Goal: Task Accomplishment & Management: Manage account settings

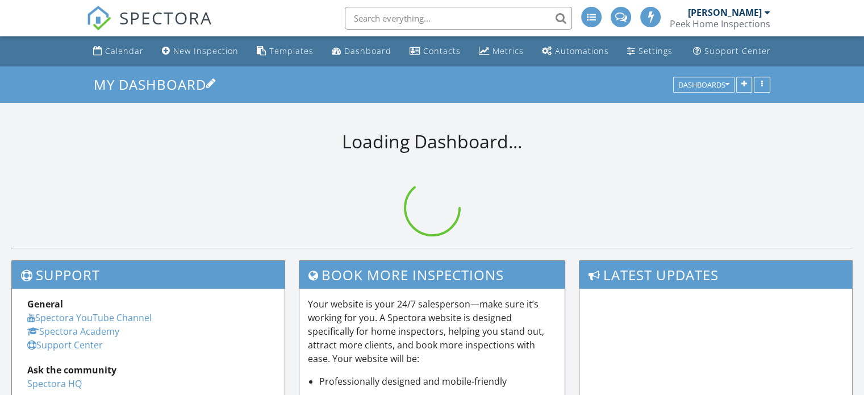
drag, startPoint x: 126, startPoint y: 49, endPoint x: 129, endPoint y: 92, distance: 42.7
click at [126, 49] on div "Calendar" at bounding box center [124, 50] width 39 height 11
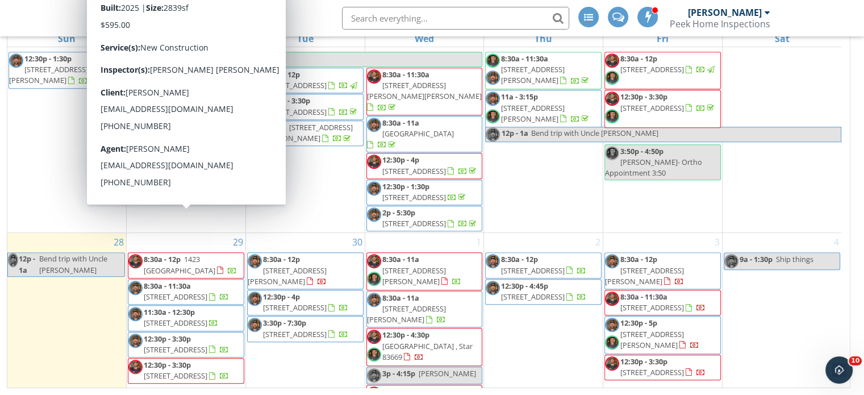
click at [177, 254] on span "1423 [GEOGRAPHIC_DATA]" at bounding box center [180, 264] width 72 height 21
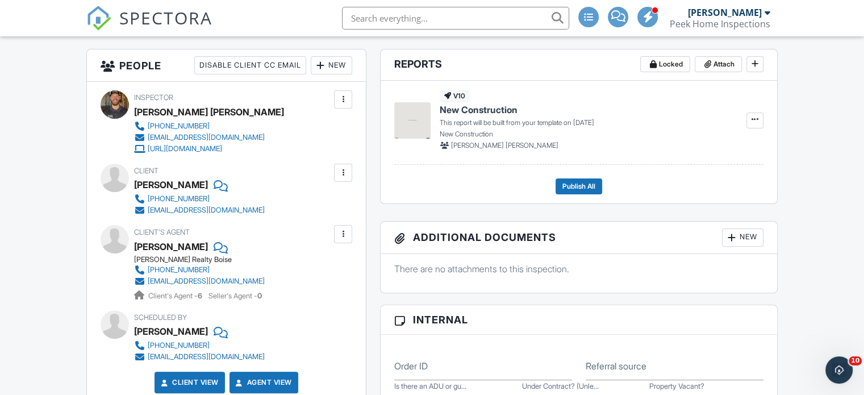
click at [336, 68] on div "New" at bounding box center [331, 65] width 41 height 18
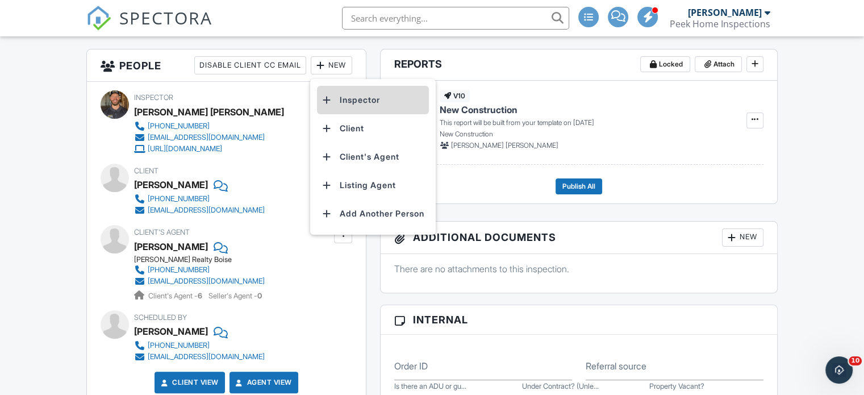
click at [345, 99] on li "Inspector" at bounding box center [373, 100] width 112 height 28
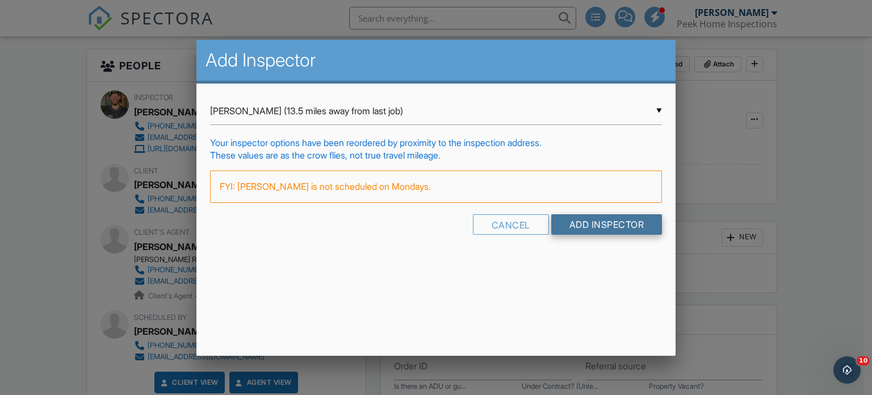
click at [609, 228] on input "Add Inspector" at bounding box center [606, 224] width 111 height 20
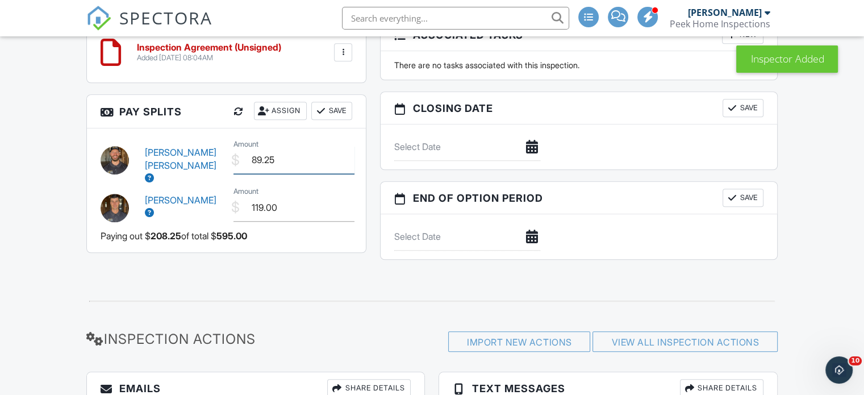
click at [295, 161] on input "89.25" at bounding box center [293, 160] width 121 height 28
click at [265, 158] on input "89.25" at bounding box center [293, 160] width 121 height 28
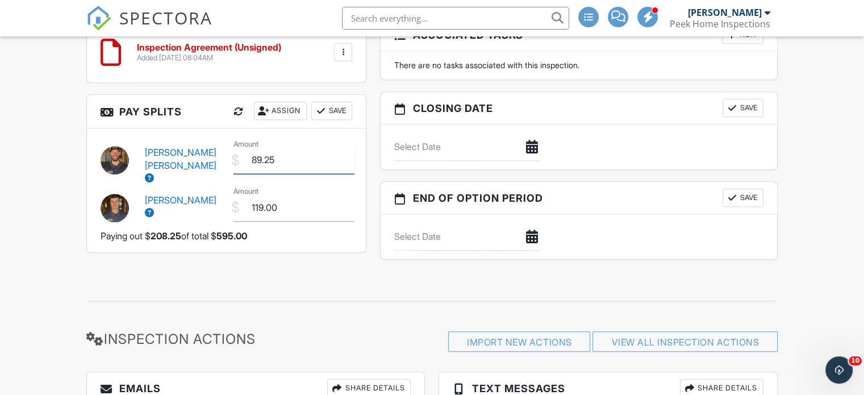
click at [265, 158] on input "89.25" at bounding box center [293, 160] width 121 height 28
type input "208.25"
drag, startPoint x: 281, startPoint y: 202, endPoint x: 244, endPoint y: 203, distance: 36.9
click at [244, 203] on input "119.00" at bounding box center [293, 208] width 121 height 28
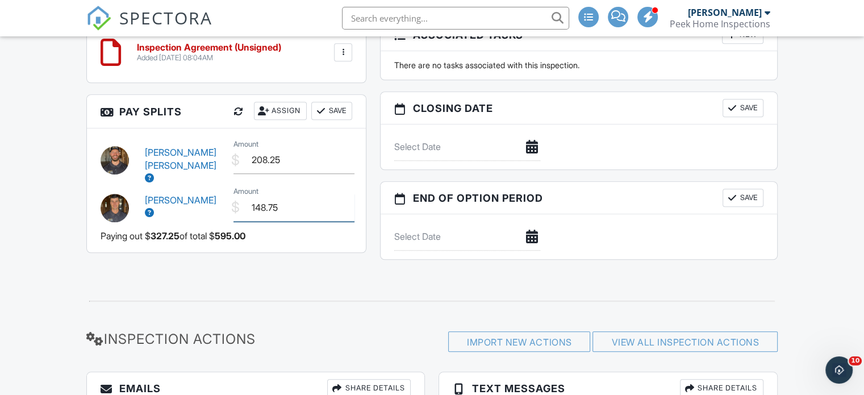
type input "148.75"
click at [331, 113] on button "Save" at bounding box center [331, 111] width 41 height 18
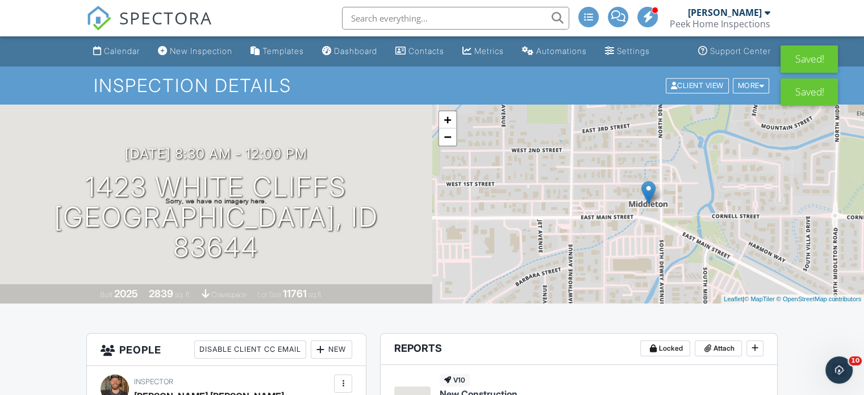
click at [132, 52] on div "Calendar" at bounding box center [122, 51] width 36 height 10
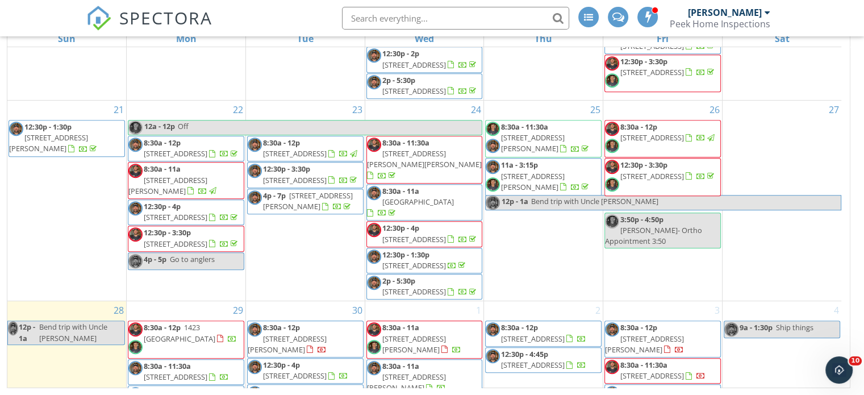
scroll to position [693, 0]
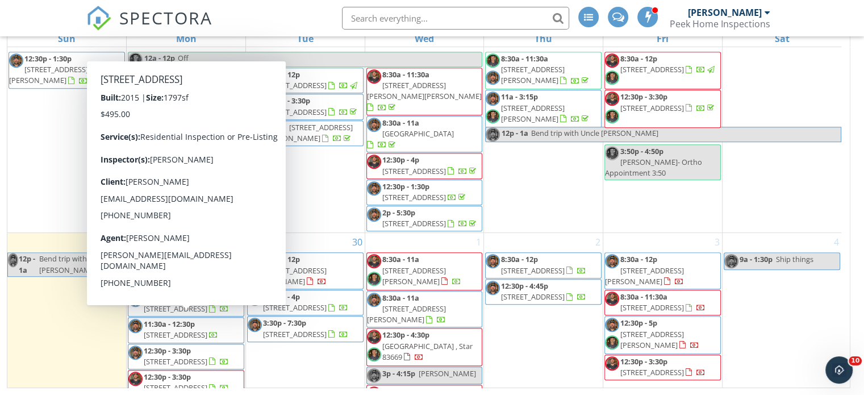
click at [175, 356] on span "[STREET_ADDRESS]" at bounding box center [176, 361] width 64 height 10
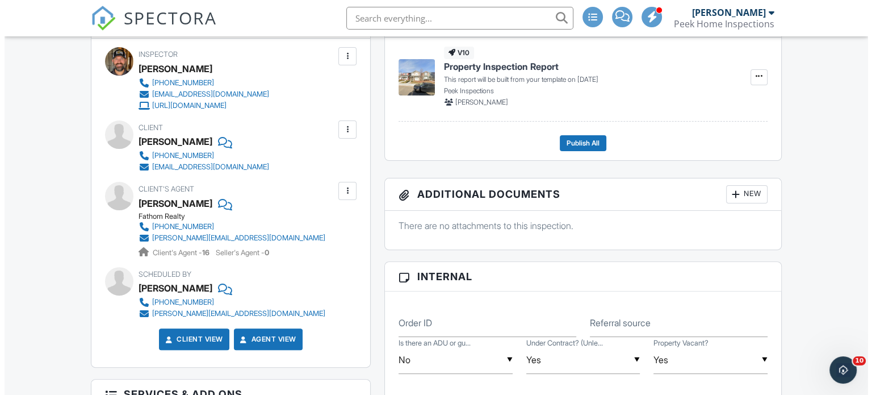
scroll to position [147, 0]
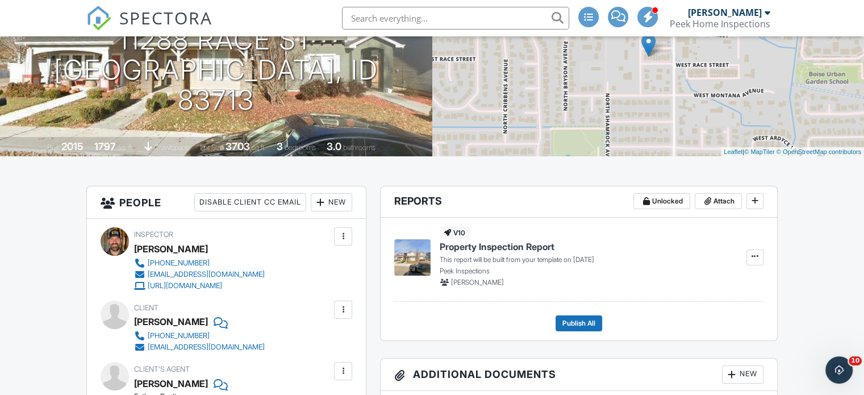
click at [338, 206] on div "New" at bounding box center [331, 202] width 41 height 18
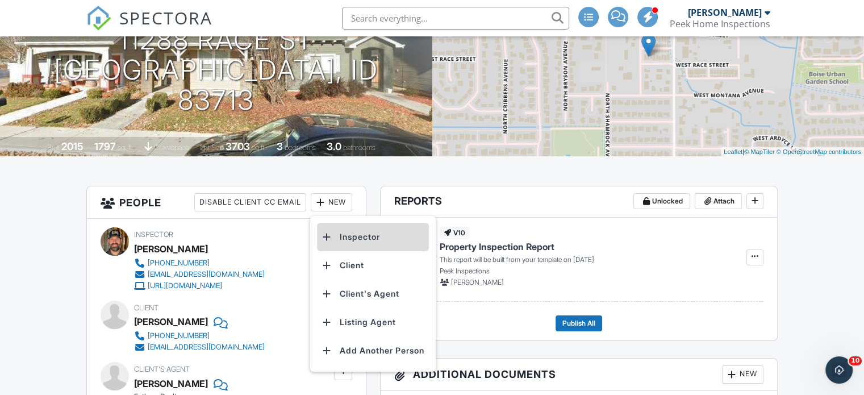
click at [361, 242] on li "Inspector" at bounding box center [373, 237] width 112 height 28
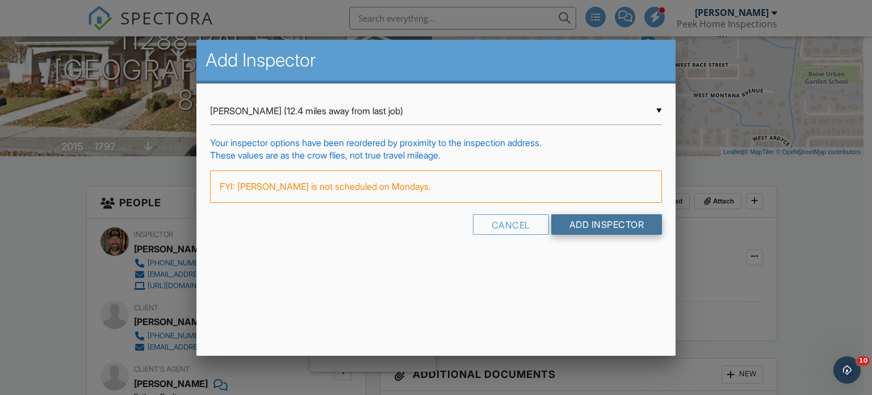
click at [595, 228] on input "Add Inspector" at bounding box center [606, 224] width 111 height 20
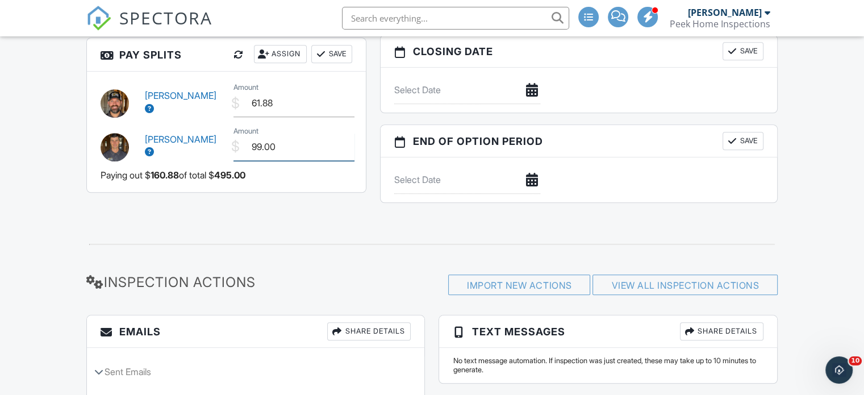
drag, startPoint x: 273, startPoint y: 141, endPoint x: 183, endPoint y: 149, distance: 90.1
click at [183, 149] on div "Joe Stiglitz $ Amount 99.00" at bounding box center [226, 145] width 265 height 43
type input "148.50"
click at [344, 56] on button "Save" at bounding box center [331, 54] width 41 height 18
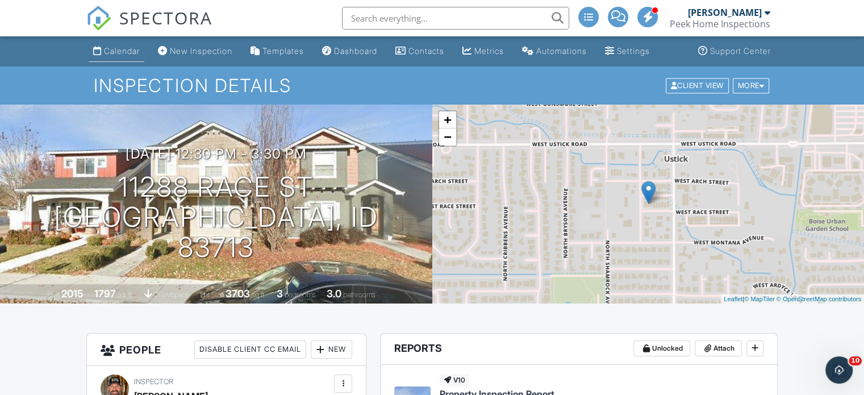
click at [109, 49] on div "Calendar" at bounding box center [122, 51] width 36 height 10
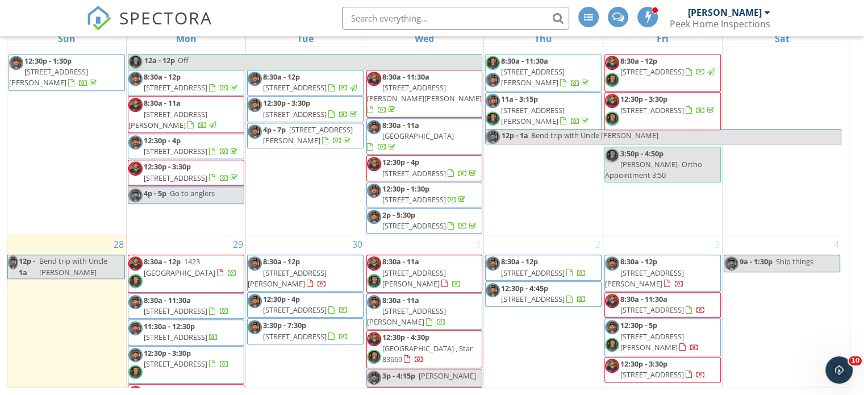
scroll to position [693, 0]
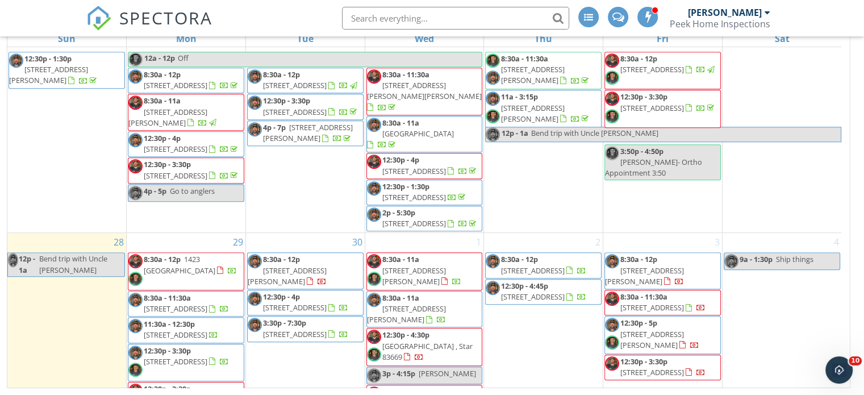
click at [303, 254] on link "8:30a - 12p [STREET_ADDRESS][PERSON_NAME]" at bounding box center [287, 270] width 79 height 32
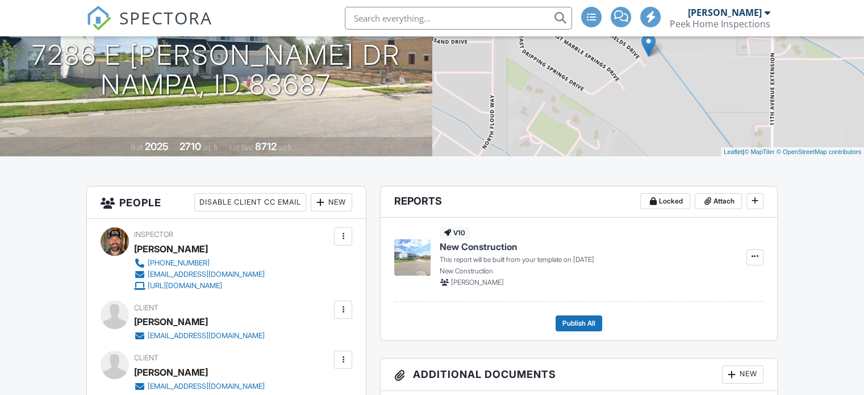
click at [341, 199] on div "New" at bounding box center [331, 202] width 41 height 18
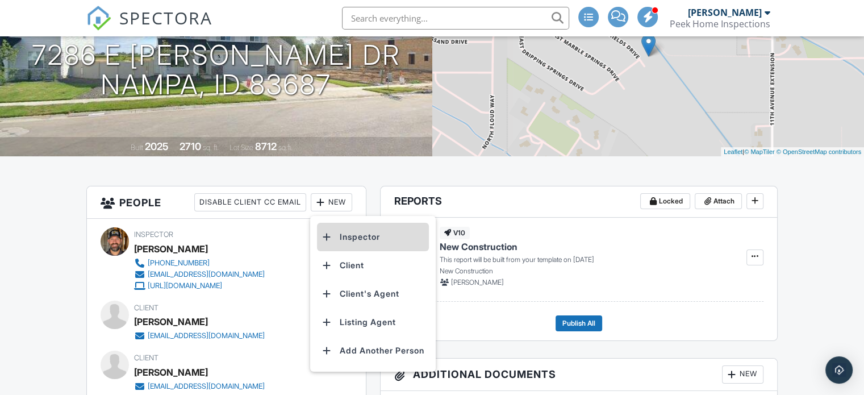
click at [348, 237] on li "Inspector" at bounding box center [373, 237] width 112 height 28
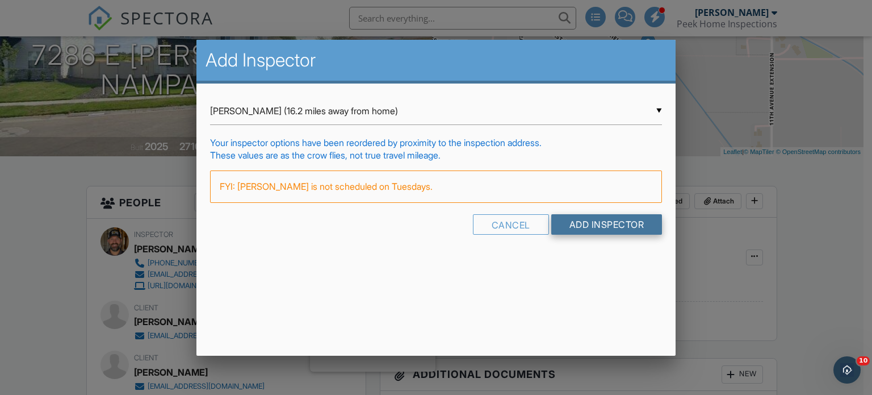
click at [604, 224] on input "Add Inspector" at bounding box center [606, 224] width 111 height 20
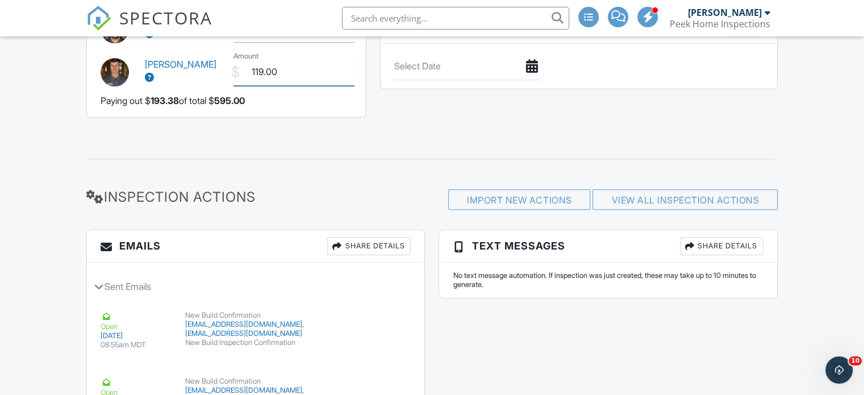
drag, startPoint x: 279, startPoint y: 70, endPoint x: 229, endPoint y: 74, distance: 50.1
click at [229, 72] on div "$ Amount 119.00" at bounding box center [293, 72] width 132 height 28
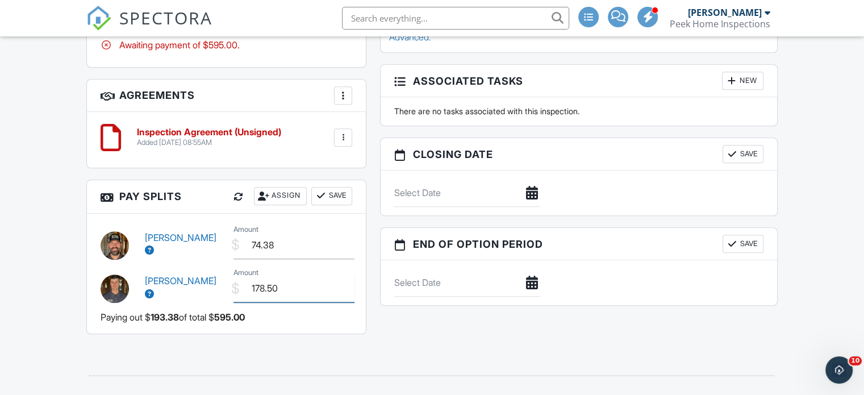
scroll to position [942, 0]
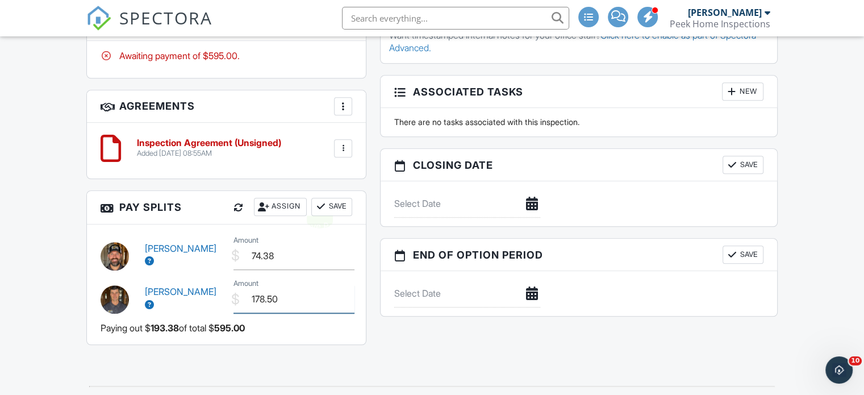
type input "178.50"
click at [324, 206] on div at bounding box center [320, 206] width 11 height 11
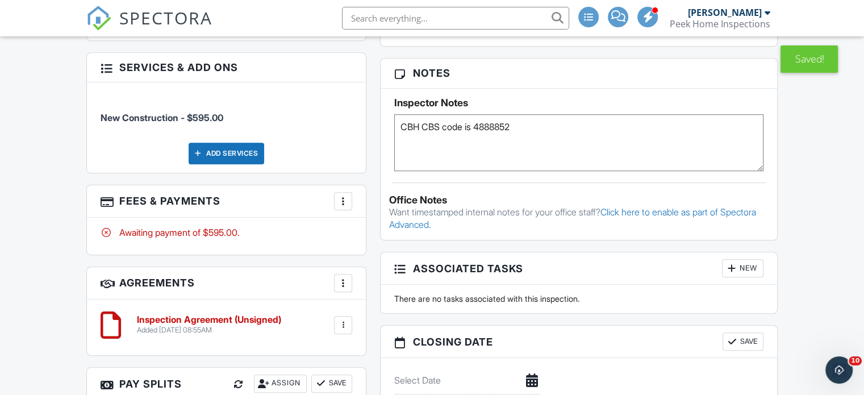
scroll to position [601, 0]
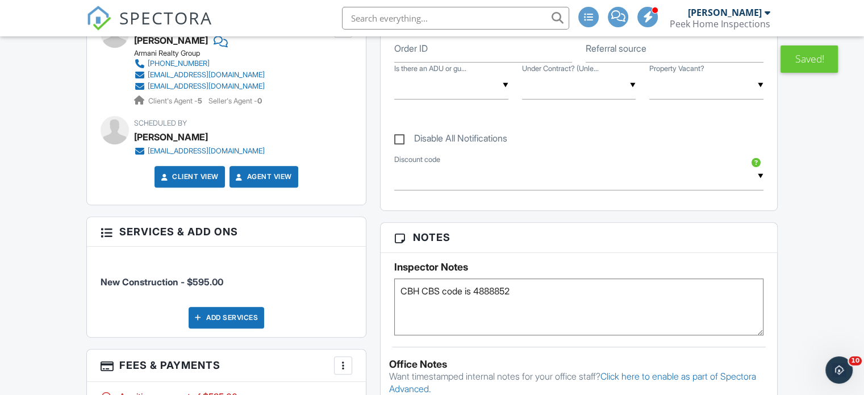
click at [136, 12] on span "SPECTORA" at bounding box center [165, 18] width 93 height 24
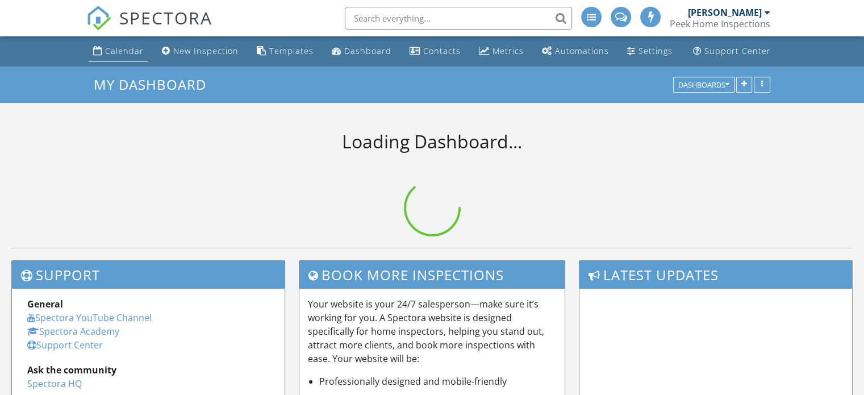
click at [118, 49] on div "Calendar" at bounding box center [124, 50] width 39 height 11
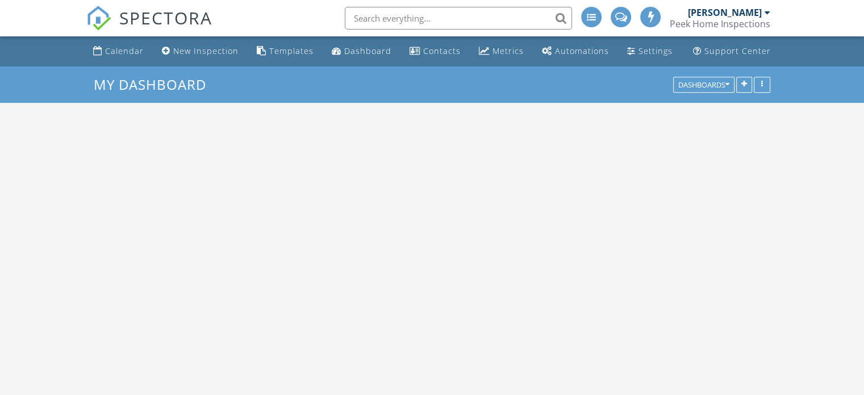
scroll to position [1051, 881]
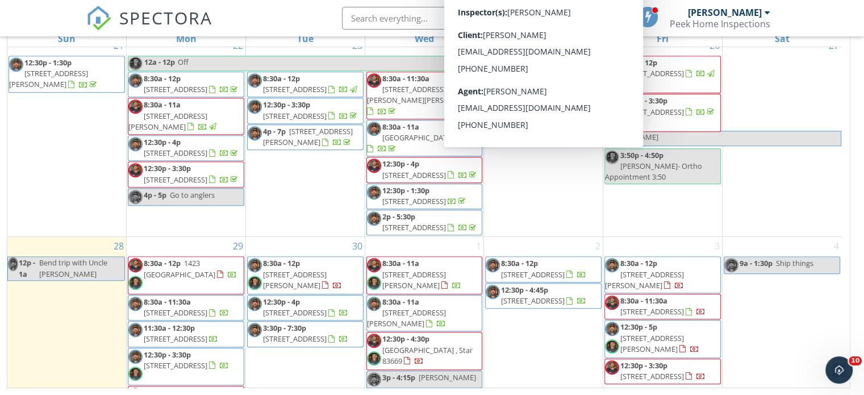
scroll to position [693, 0]
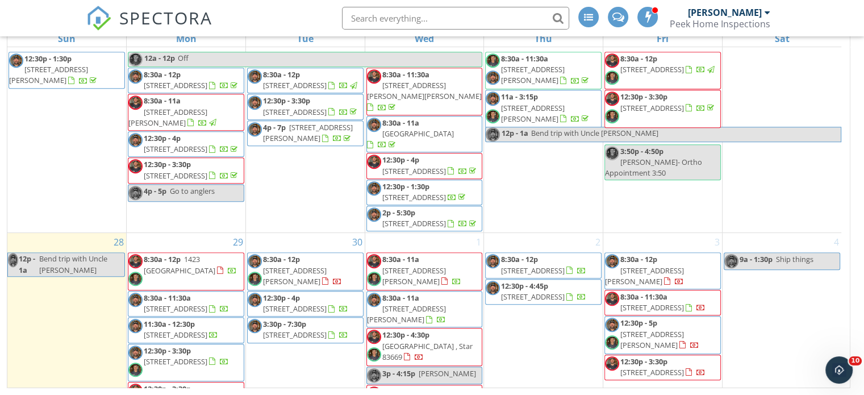
click at [295, 303] on span "5717 N Backfire Wy, Meridian 83646" at bounding box center [295, 308] width 64 height 10
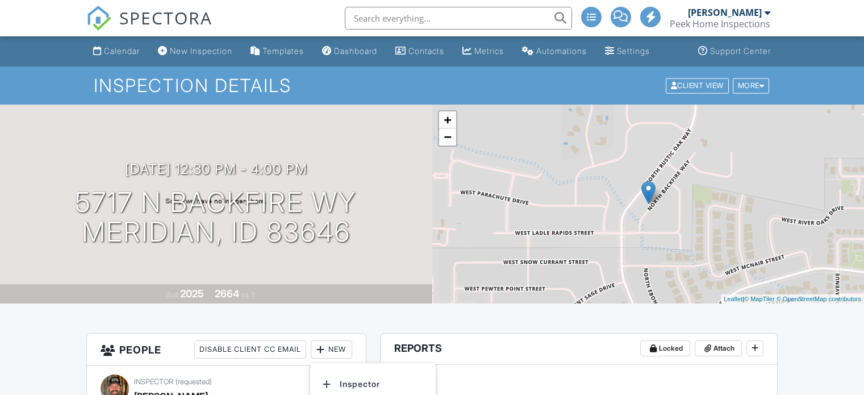
click at [358, 370] on li "Inspector" at bounding box center [373, 384] width 112 height 28
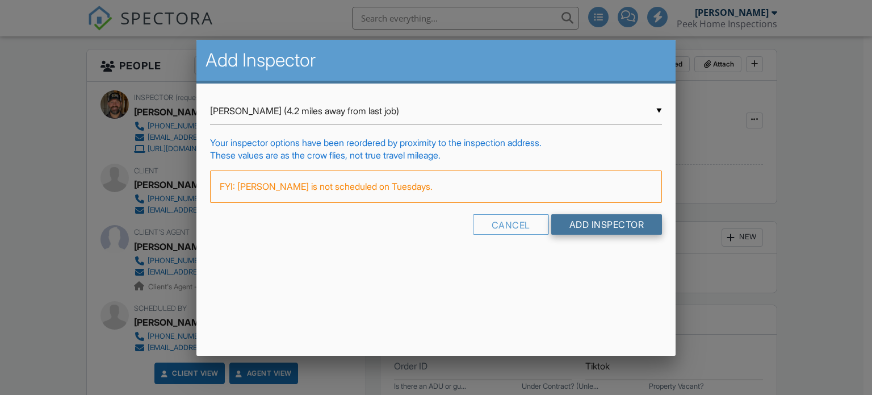
click at [595, 222] on input "Add Inspector" at bounding box center [606, 224] width 111 height 20
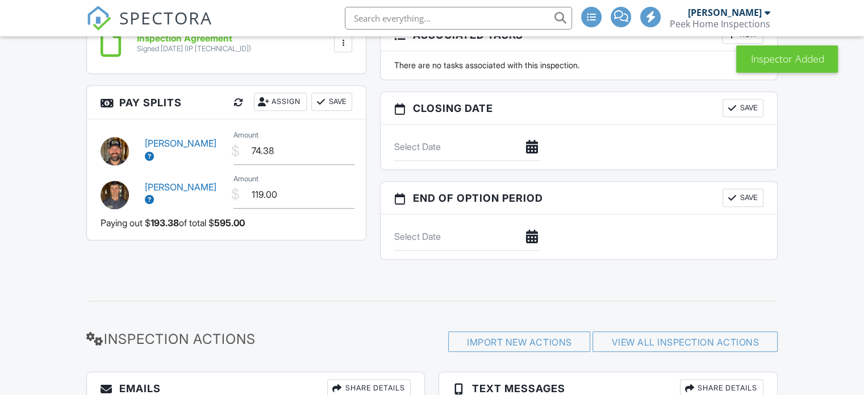
click at [265, 286] on div at bounding box center [432, 300] width 705 height 37
click at [285, 190] on input "119.00" at bounding box center [293, 195] width 121 height 28
click at [279, 190] on input "119.00" at bounding box center [293, 195] width 121 height 28
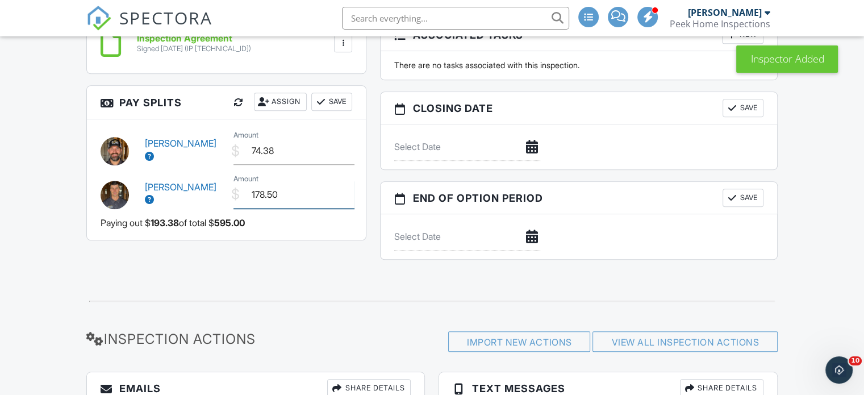
type input "178.50"
click at [327, 101] on button "Save" at bounding box center [331, 102] width 41 height 18
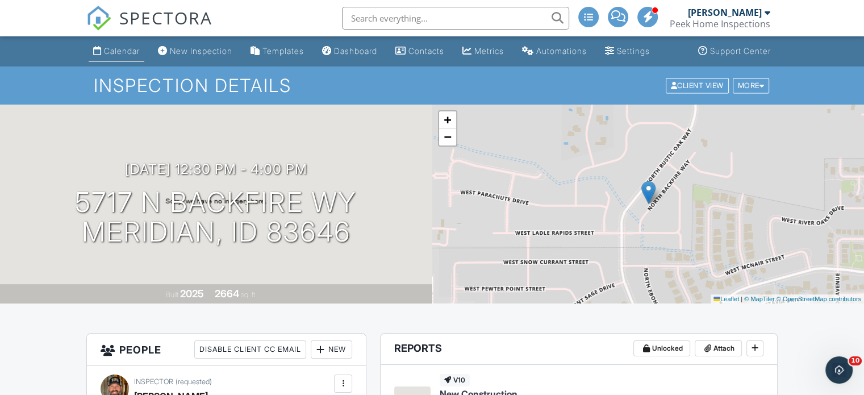
click at [132, 46] on div "Calendar" at bounding box center [122, 51] width 36 height 10
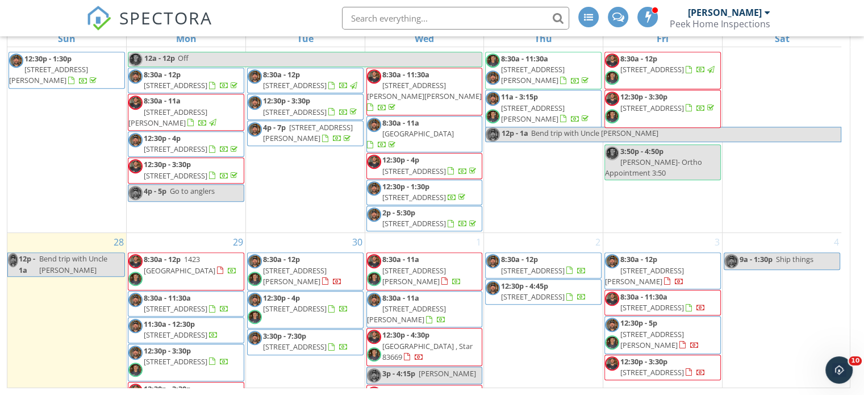
click at [294, 341] on span "1806 N 8th St , Boise 83702" at bounding box center [295, 346] width 64 height 10
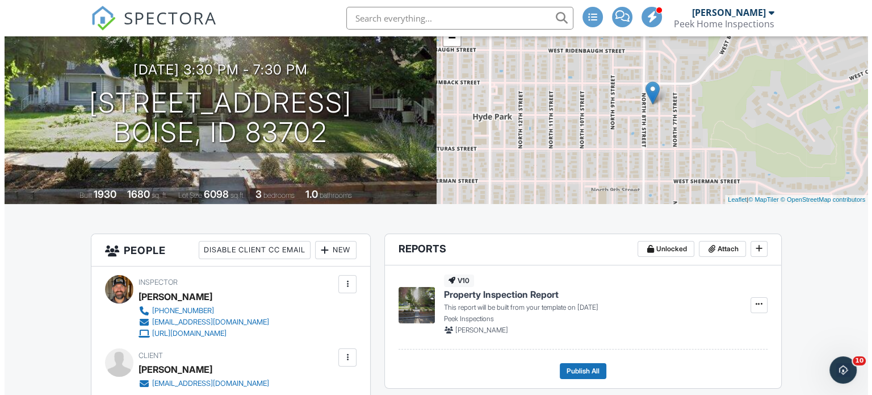
scroll to position [227, 0]
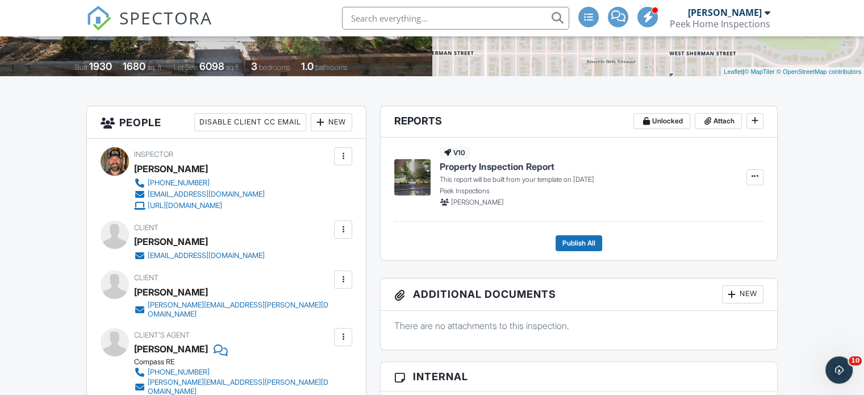
click at [334, 127] on div "New" at bounding box center [331, 122] width 41 height 18
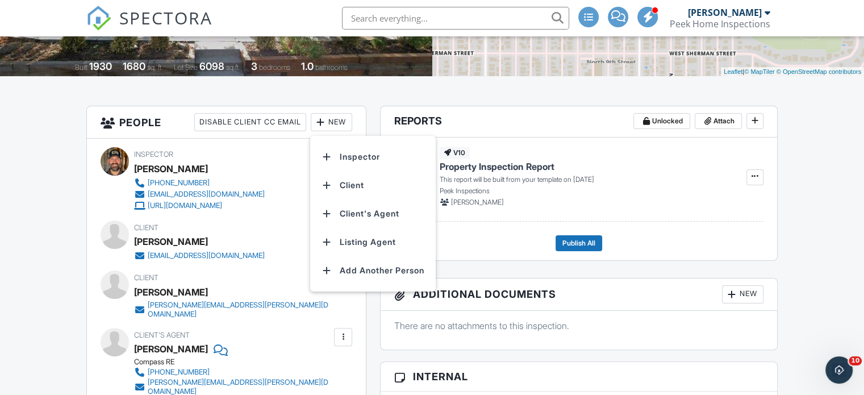
click at [341, 152] on li "Inspector" at bounding box center [373, 157] width 112 height 28
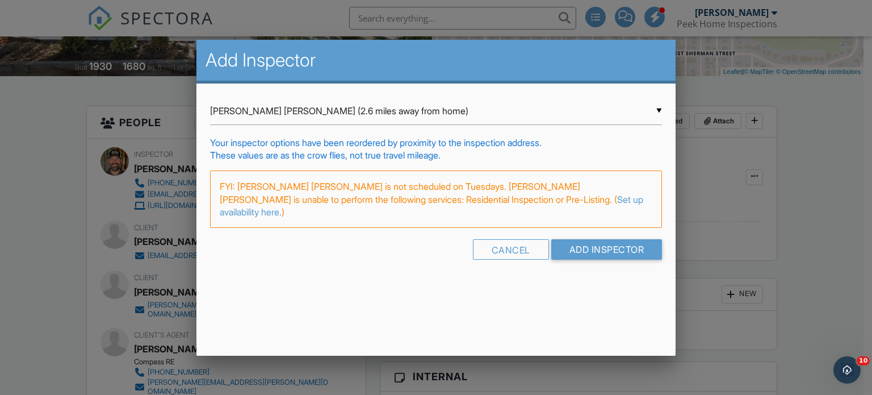
click at [426, 122] on div "▼ Cooper Spears (2.6 miles away from home) Cooper Spears (2.6 miles away from h…" at bounding box center [436, 111] width 453 height 28
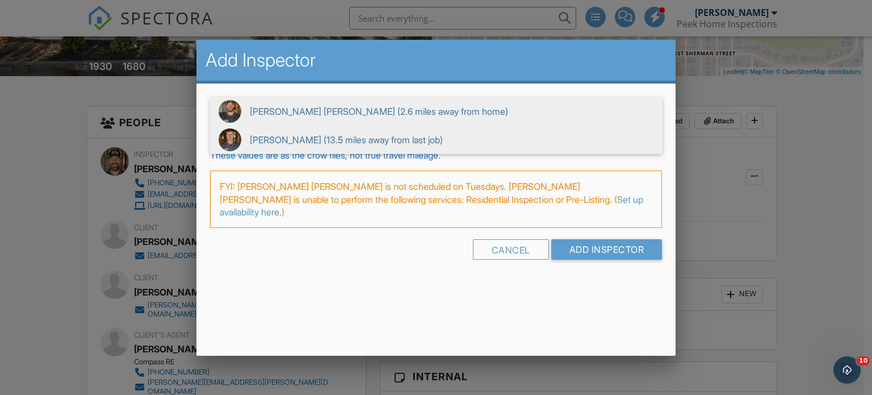
click at [382, 141] on span "Joe Stiglitz (13.5 miles away from last job)" at bounding box center [436, 139] width 453 height 28
type input "Joe Stiglitz (13.5 miles away from last job)"
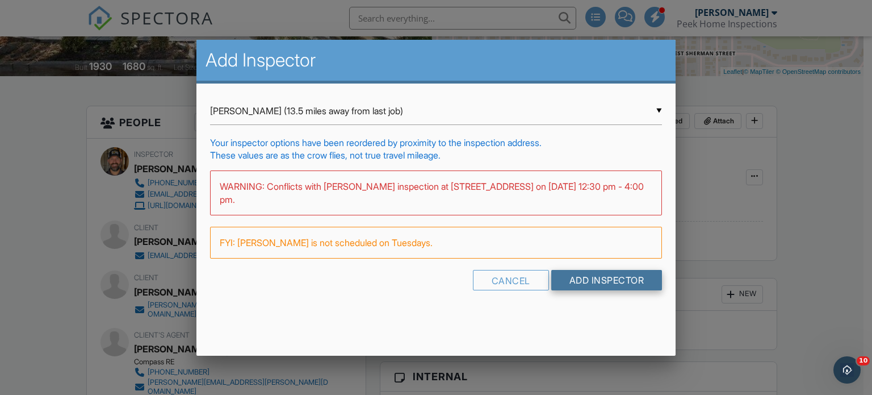
click at [596, 278] on input "Add Inspector" at bounding box center [606, 280] width 111 height 20
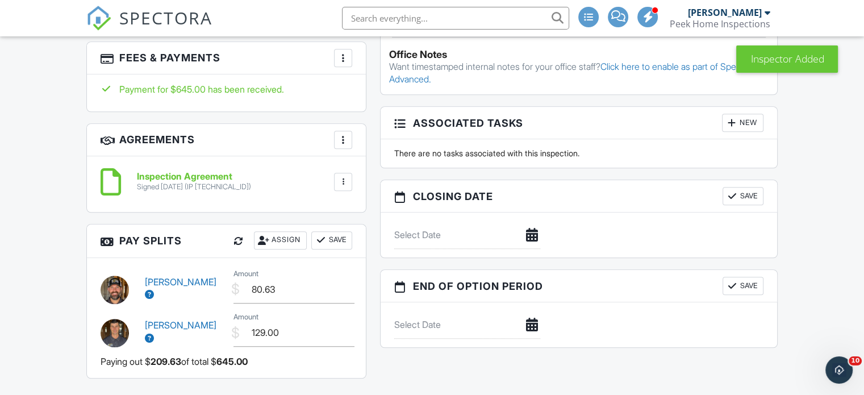
scroll to position [1022, 0]
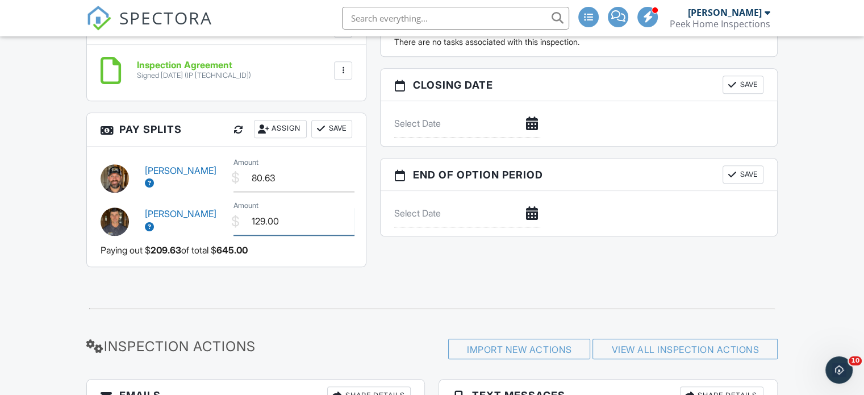
drag, startPoint x: 282, startPoint y: 208, endPoint x: 199, endPoint y: 194, distance: 84.1
click at [204, 198] on div "[PERSON_NAME] $ Amount 129.00" at bounding box center [226, 219] width 265 height 43
type input "193.50"
click at [331, 120] on button "Save" at bounding box center [331, 129] width 41 height 18
